Goal: Navigation & Orientation: Find specific page/section

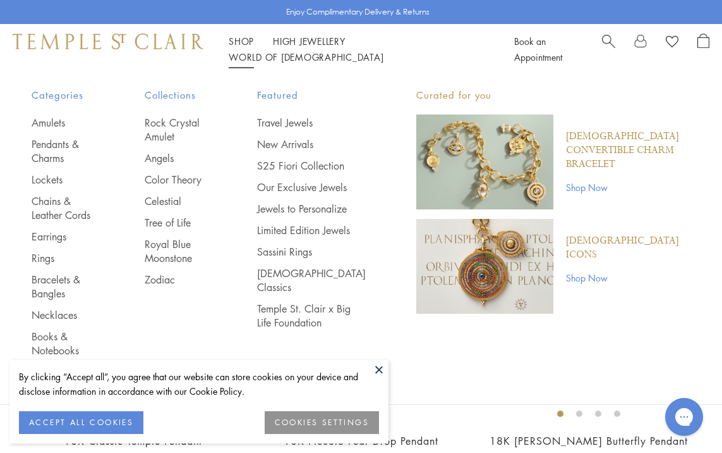
scroll to position [47, 0]
click at [71, 341] on link "Books & Notebooks" at bounding box center [63, 343] width 63 height 28
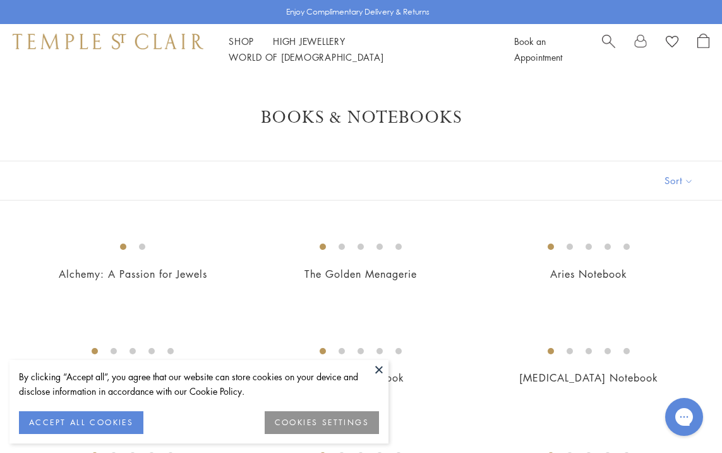
scroll to position [139, 0]
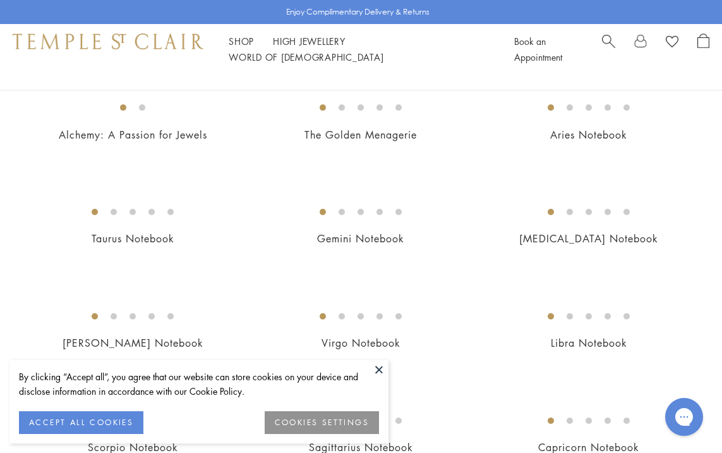
click at [370, 369] on button at bounding box center [379, 369] width 19 height 19
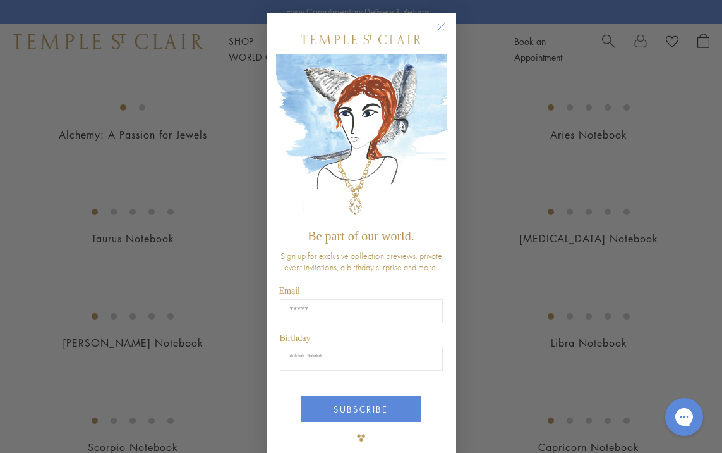
click at [441, 25] on circle "Close dialog" at bounding box center [441, 27] width 15 height 15
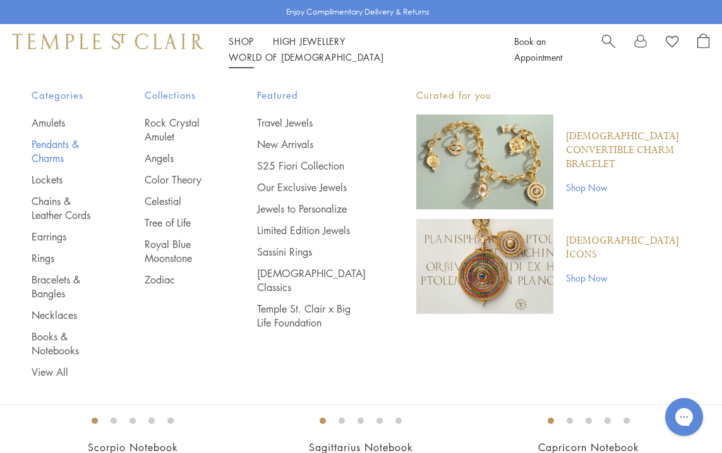
click at [54, 151] on link "Pendants & Charms" at bounding box center [63, 151] width 63 height 28
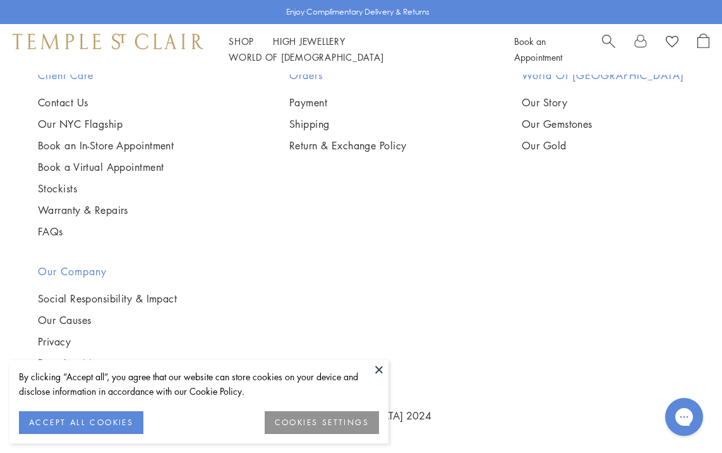
scroll to position [5480, 0]
